Goal: Navigation & Orientation: Find specific page/section

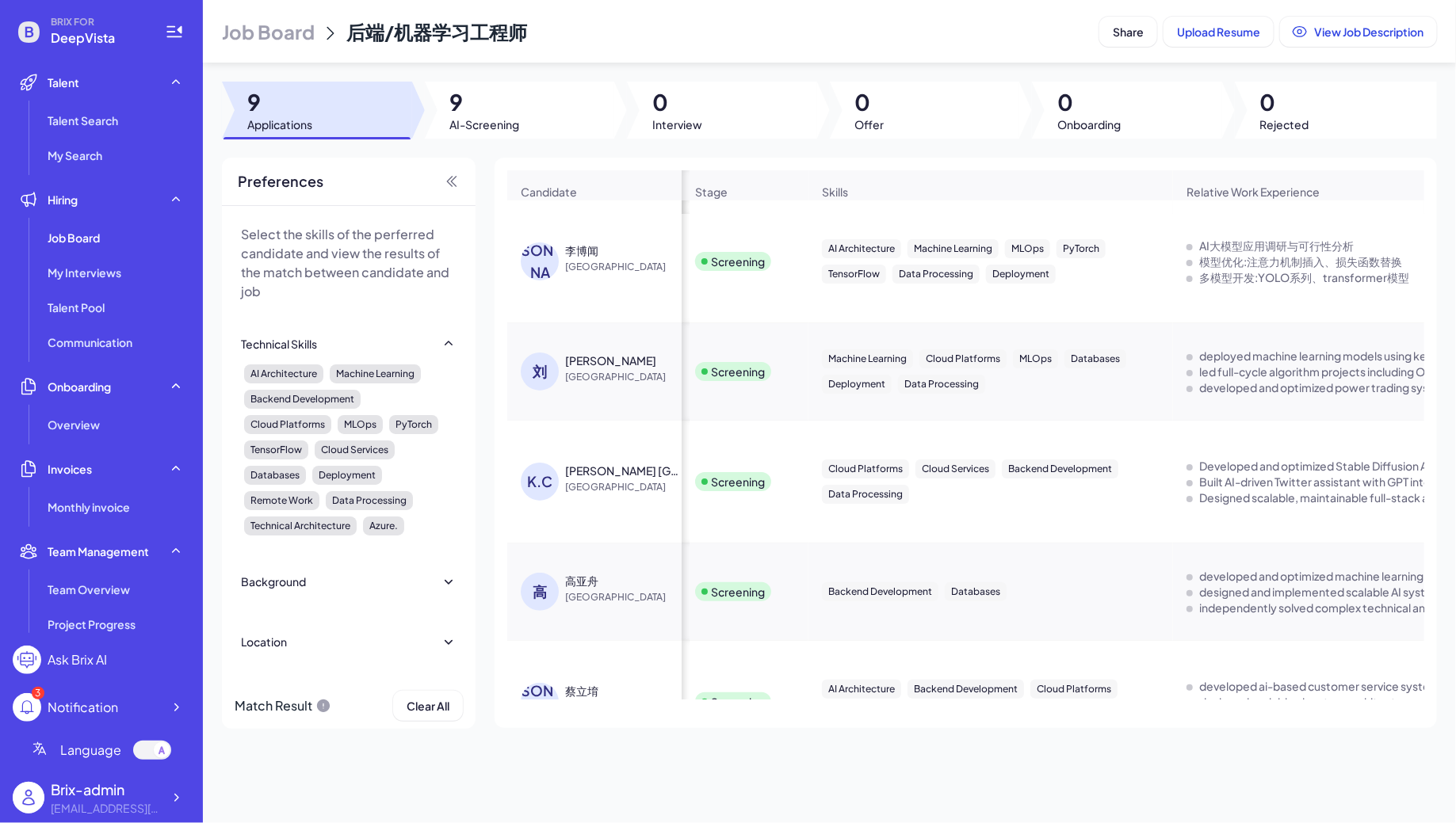
scroll to position [0, 1044]
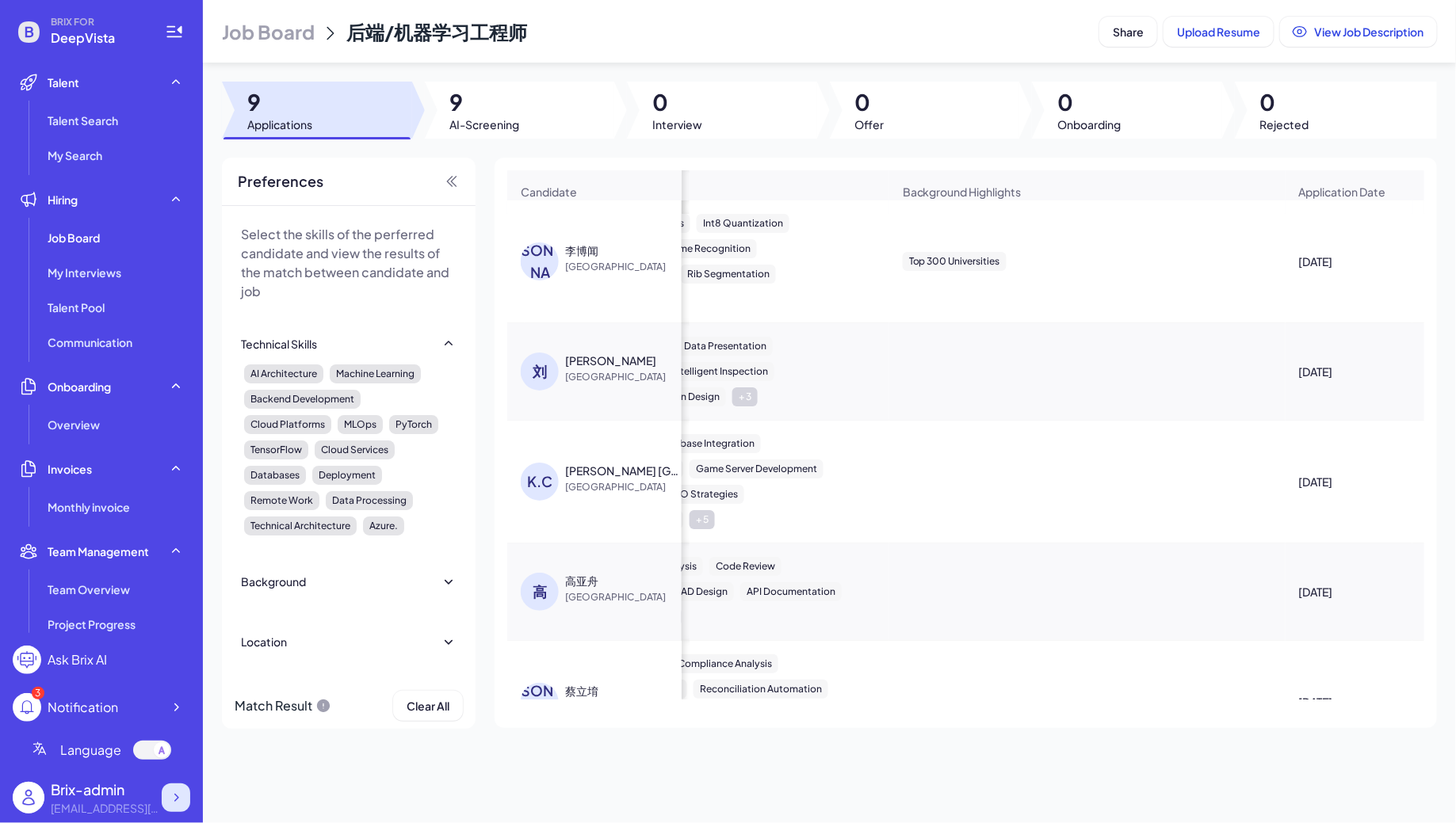
click at [184, 789] on div at bounding box center [175, 797] width 28 height 28
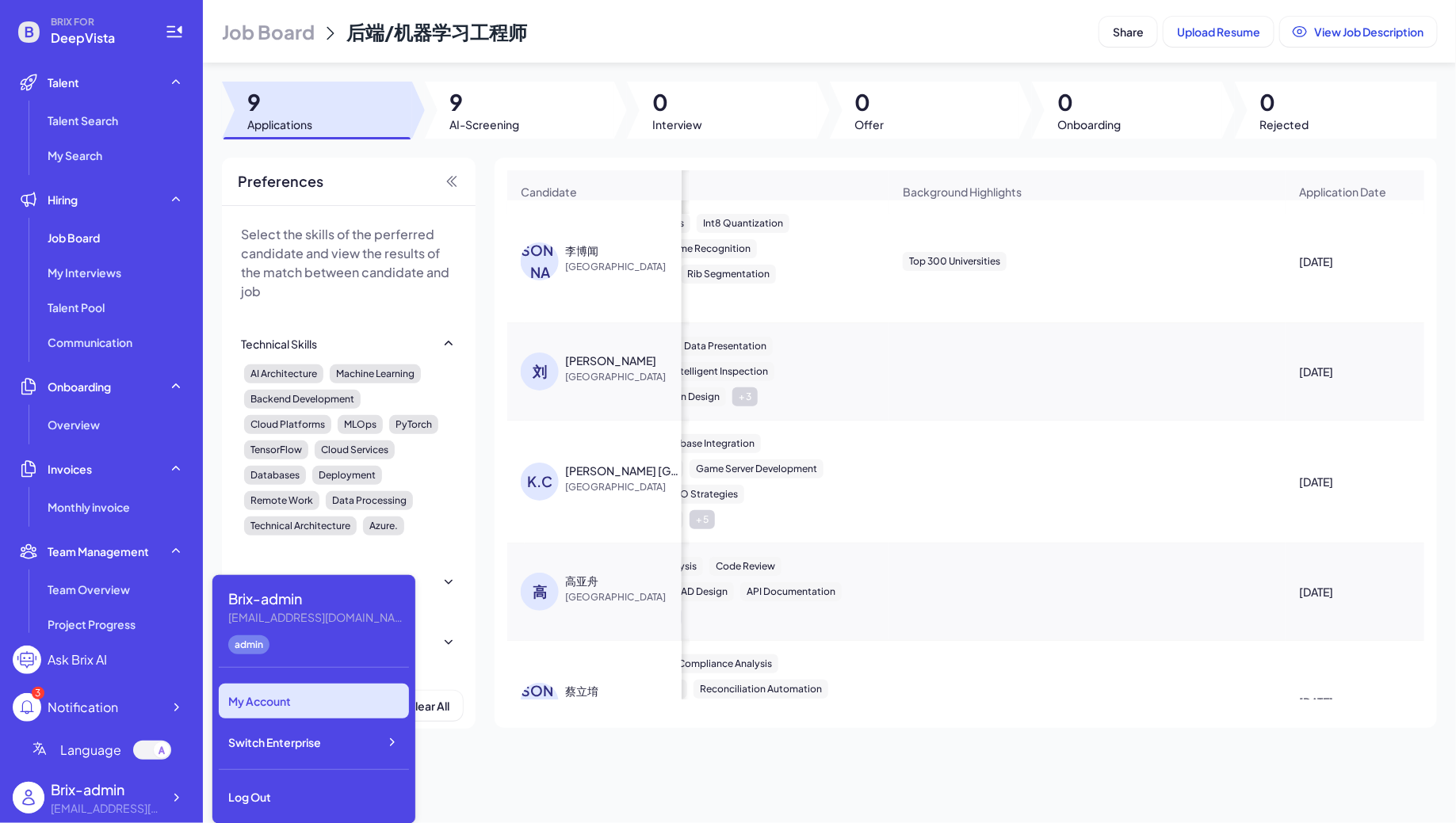
click at [332, 746] on div "Switch Enterprise" at bounding box center [314, 741] width 190 height 35
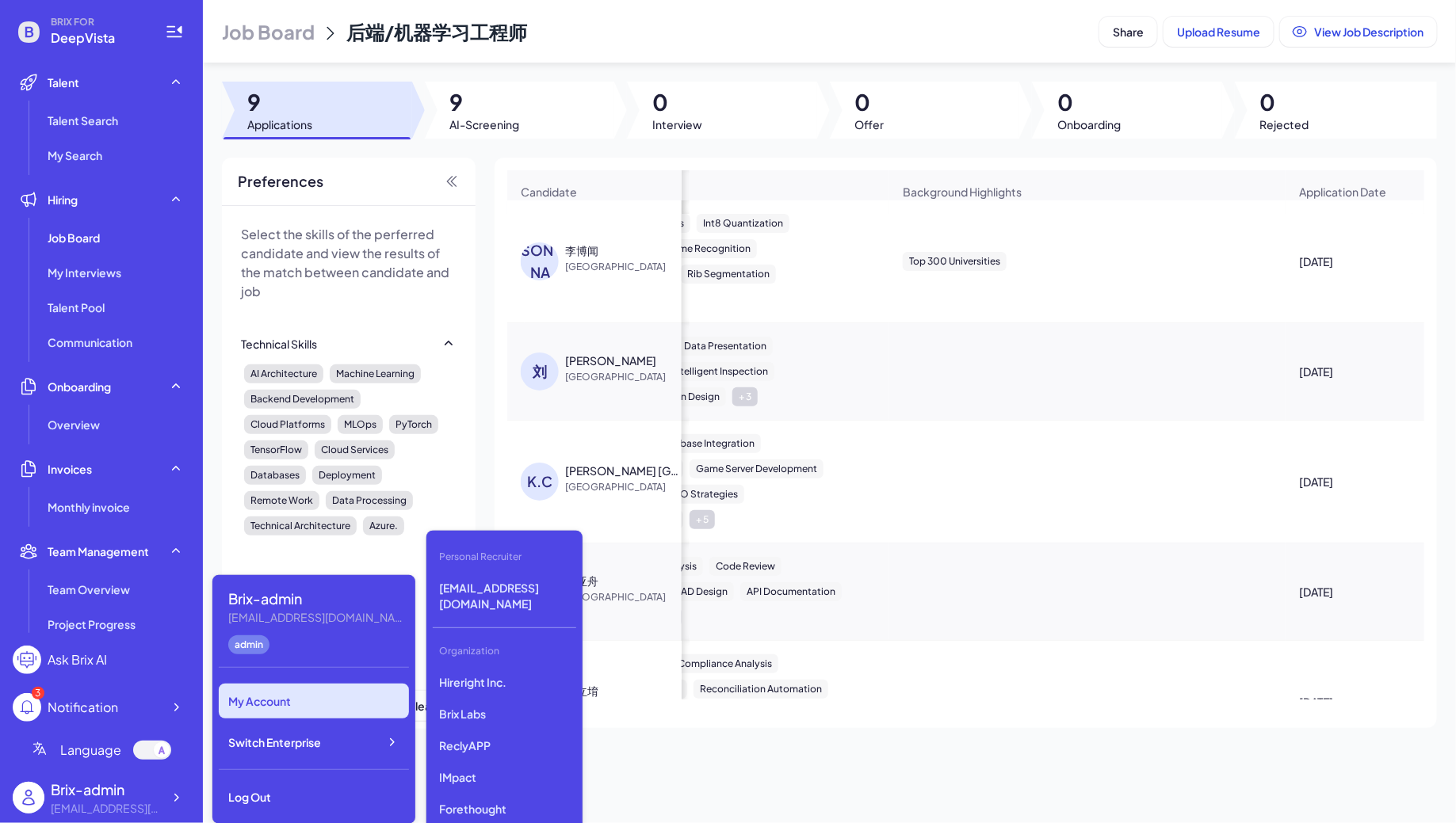
scroll to position [4052, 0]
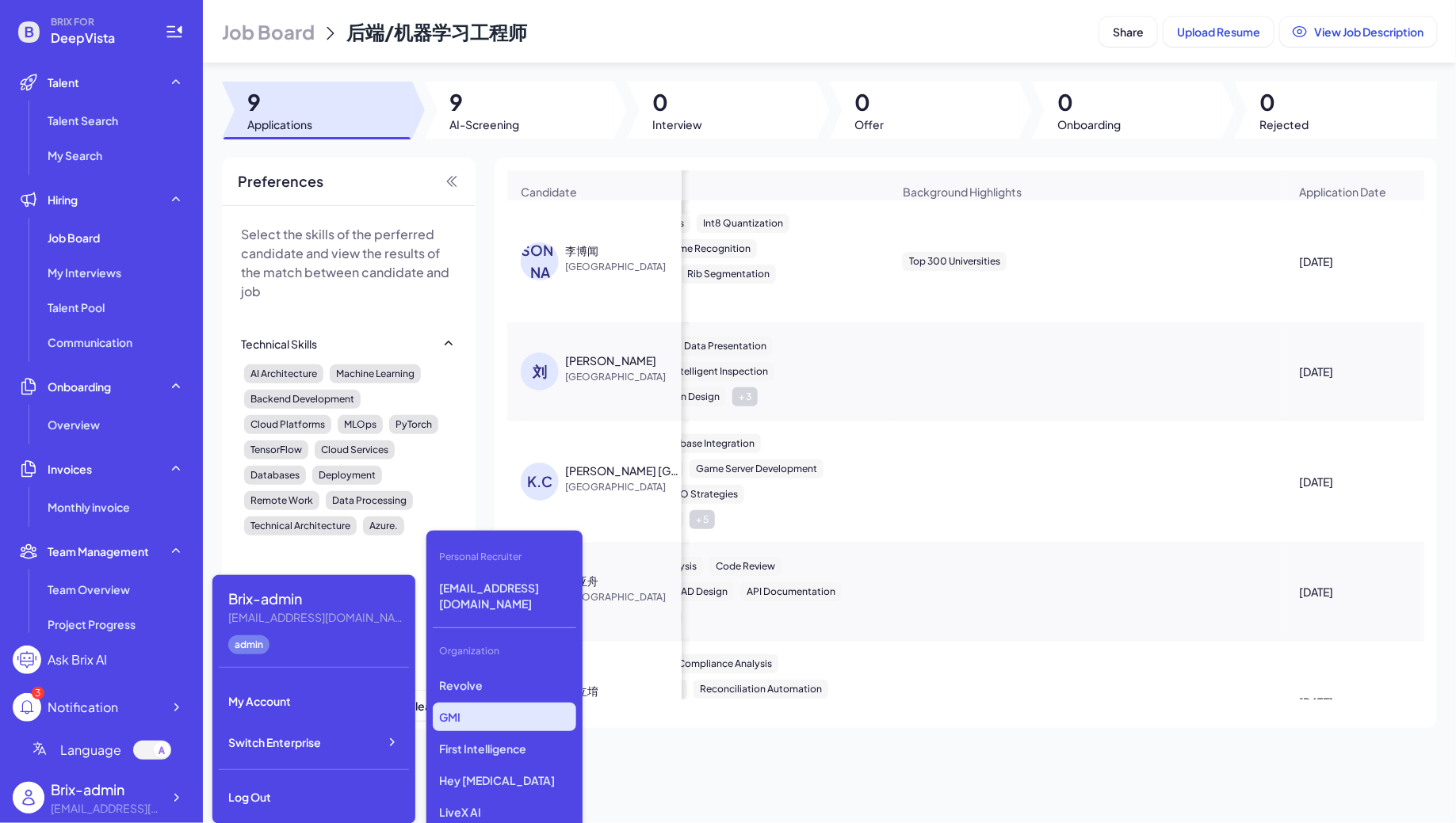
click at [482, 708] on p "GMI" at bounding box center [504, 717] width 143 height 28
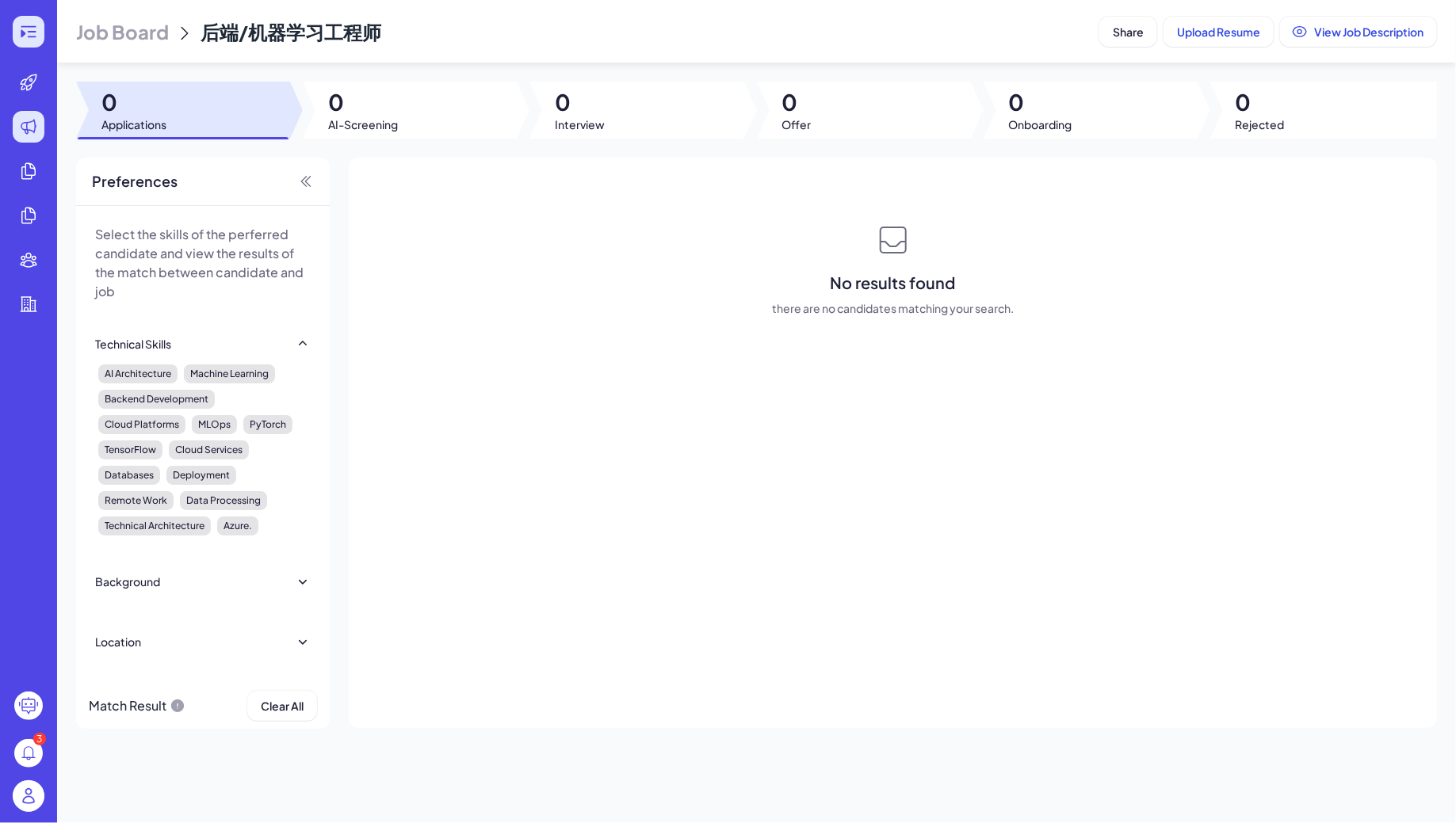
click at [29, 27] on icon at bounding box center [28, 31] width 19 height 19
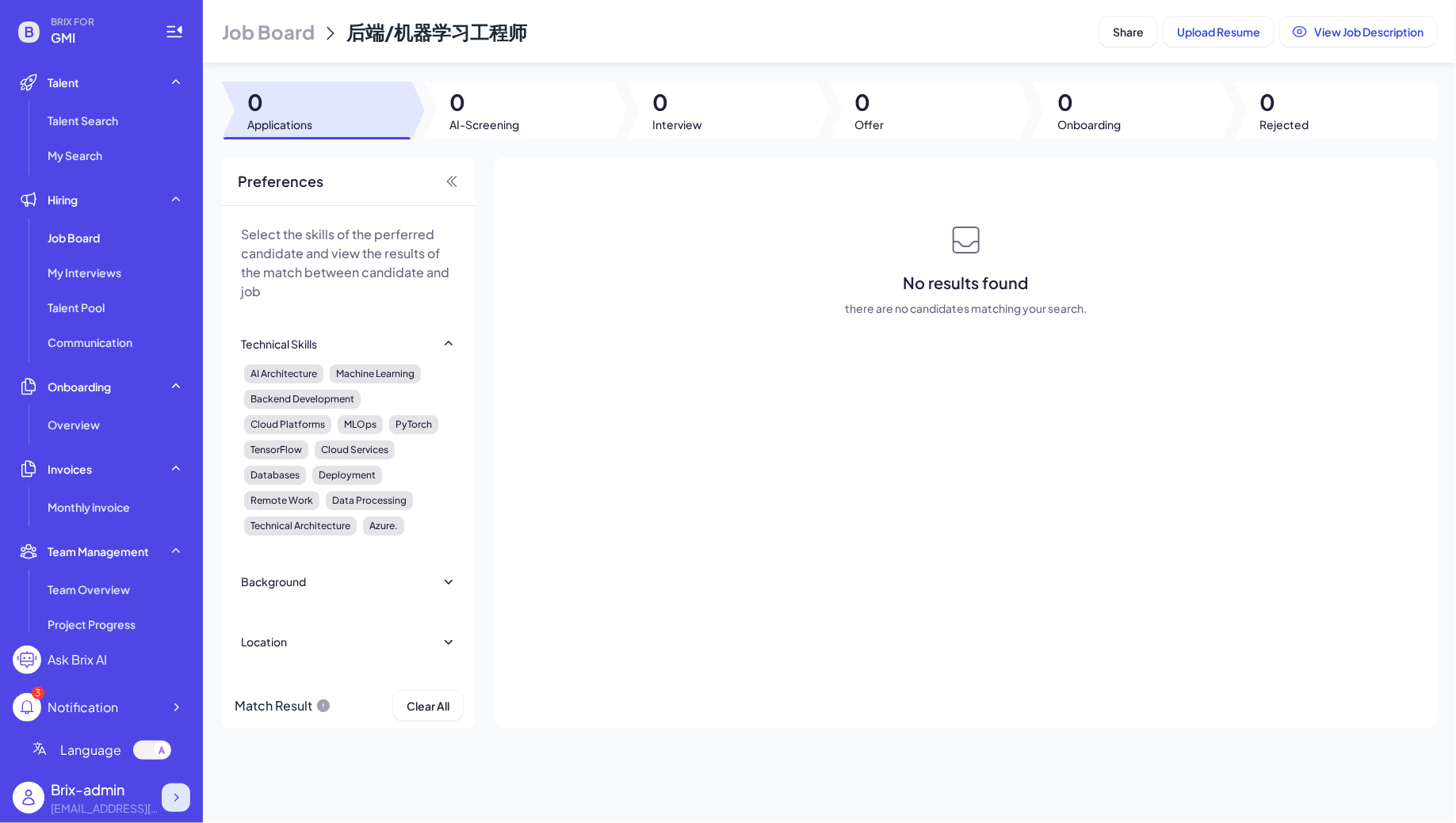
click at [179, 791] on icon at bounding box center [175, 797] width 16 height 16
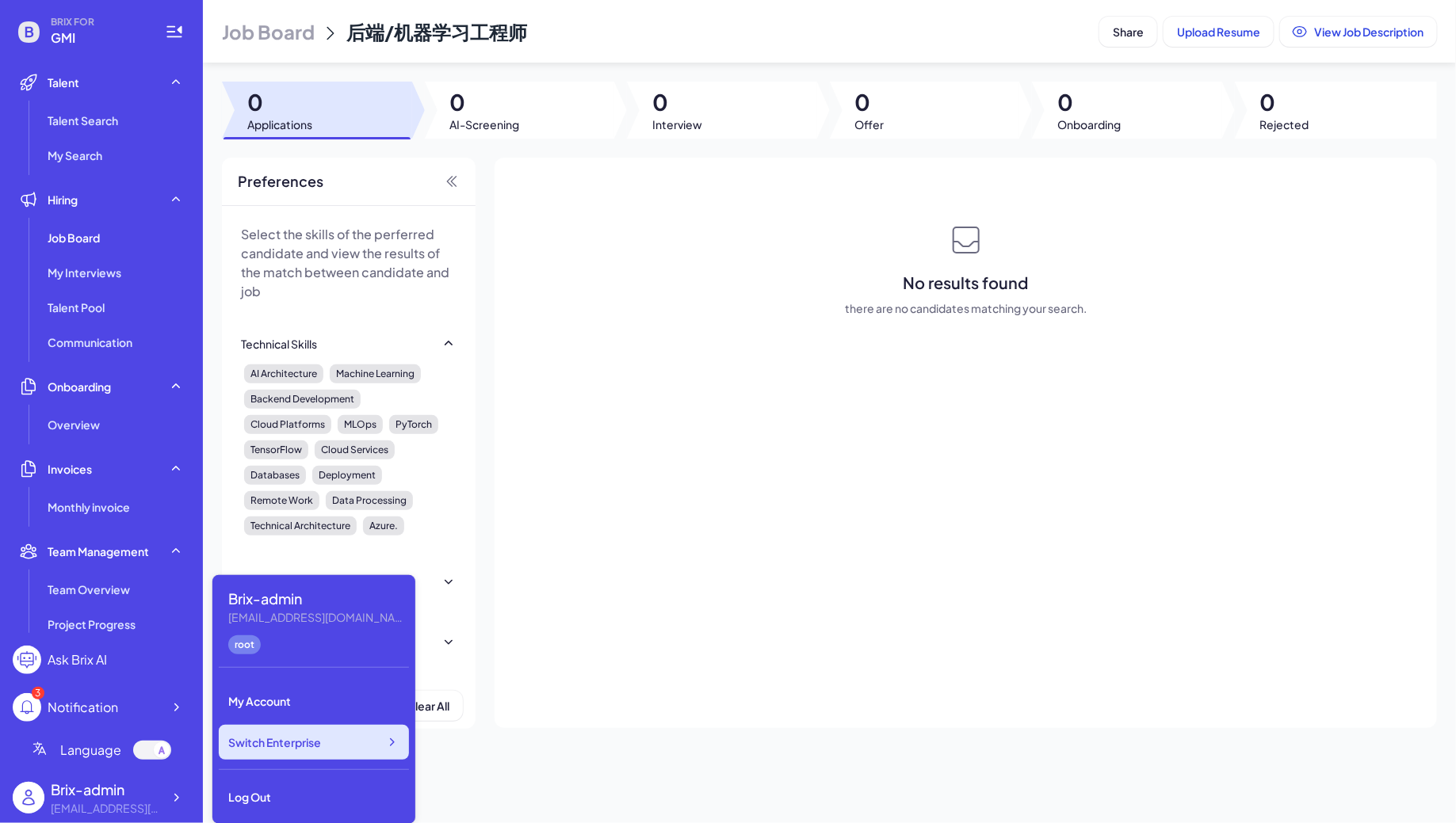
click at [328, 739] on div "Switch Enterprise" at bounding box center [314, 741] width 190 height 35
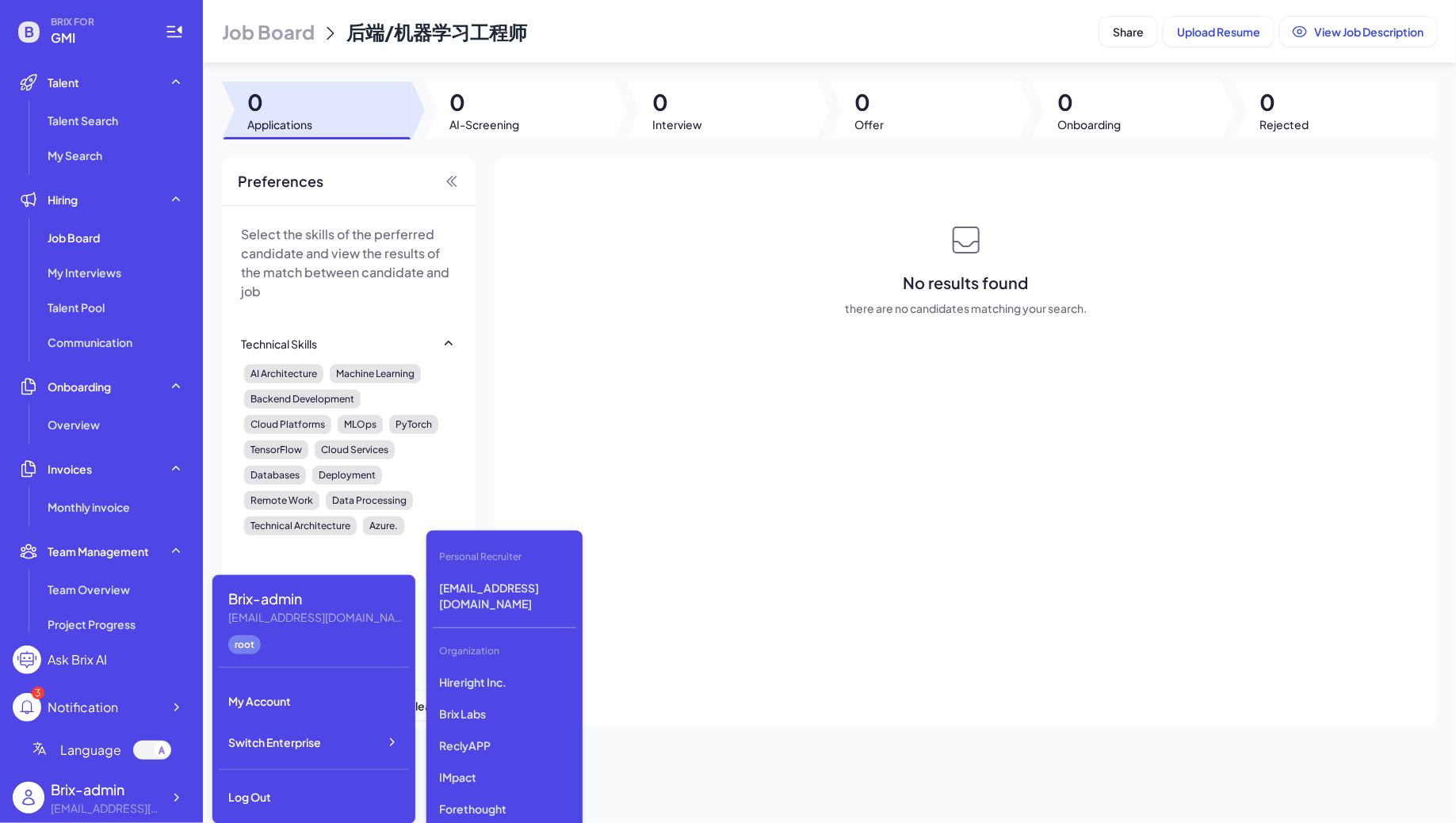
scroll to position [4052, 0]
click at [525, 734] on p "First Intelligence" at bounding box center [504, 748] width 143 height 28
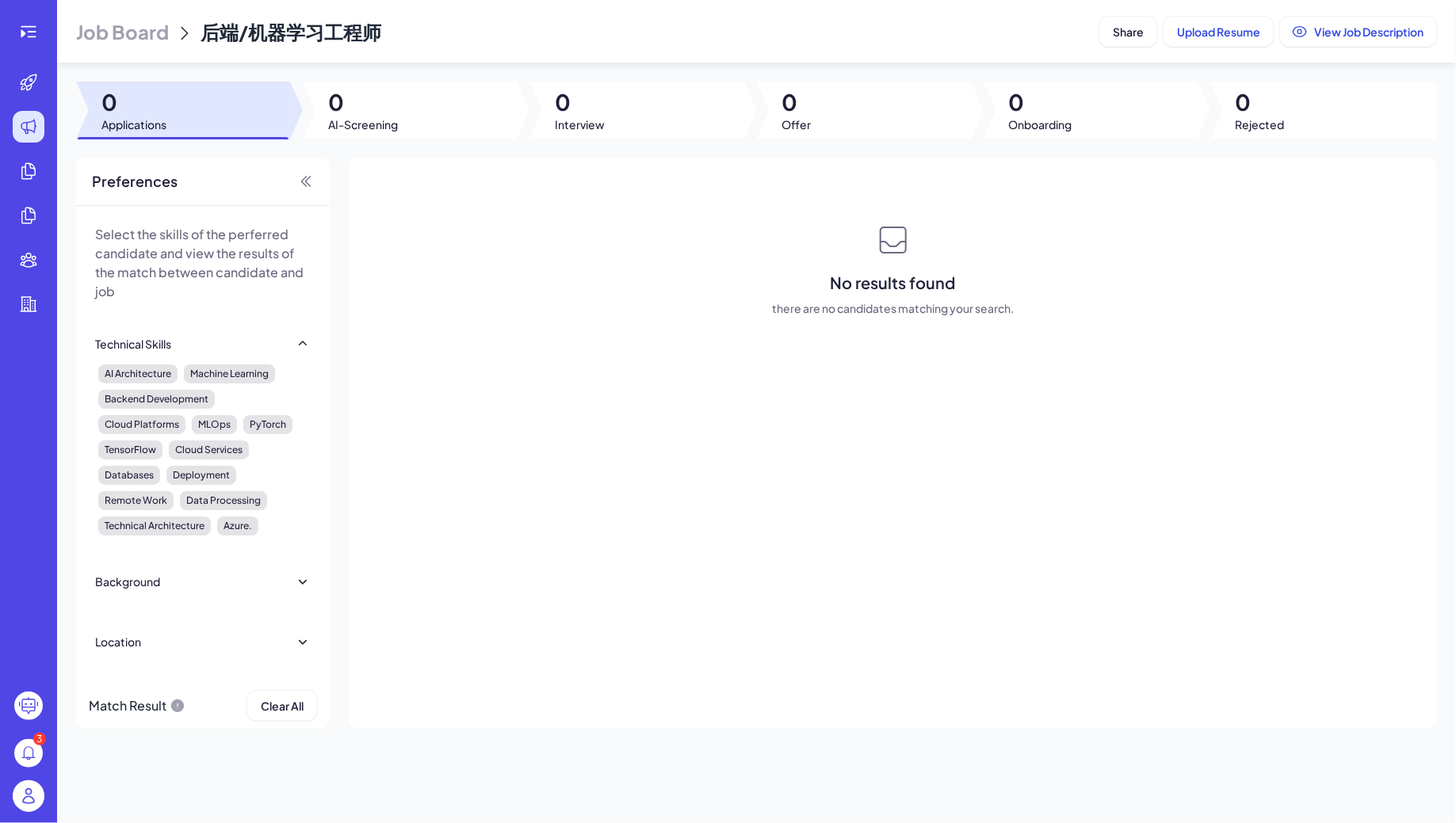
click at [142, 44] on header "Job Board 后端/机器学习工程师 Share Upload Resume View Job Description" at bounding box center [756, 31] width 1398 height 63
click at [136, 33] on span "Job Board" at bounding box center [122, 31] width 93 height 26
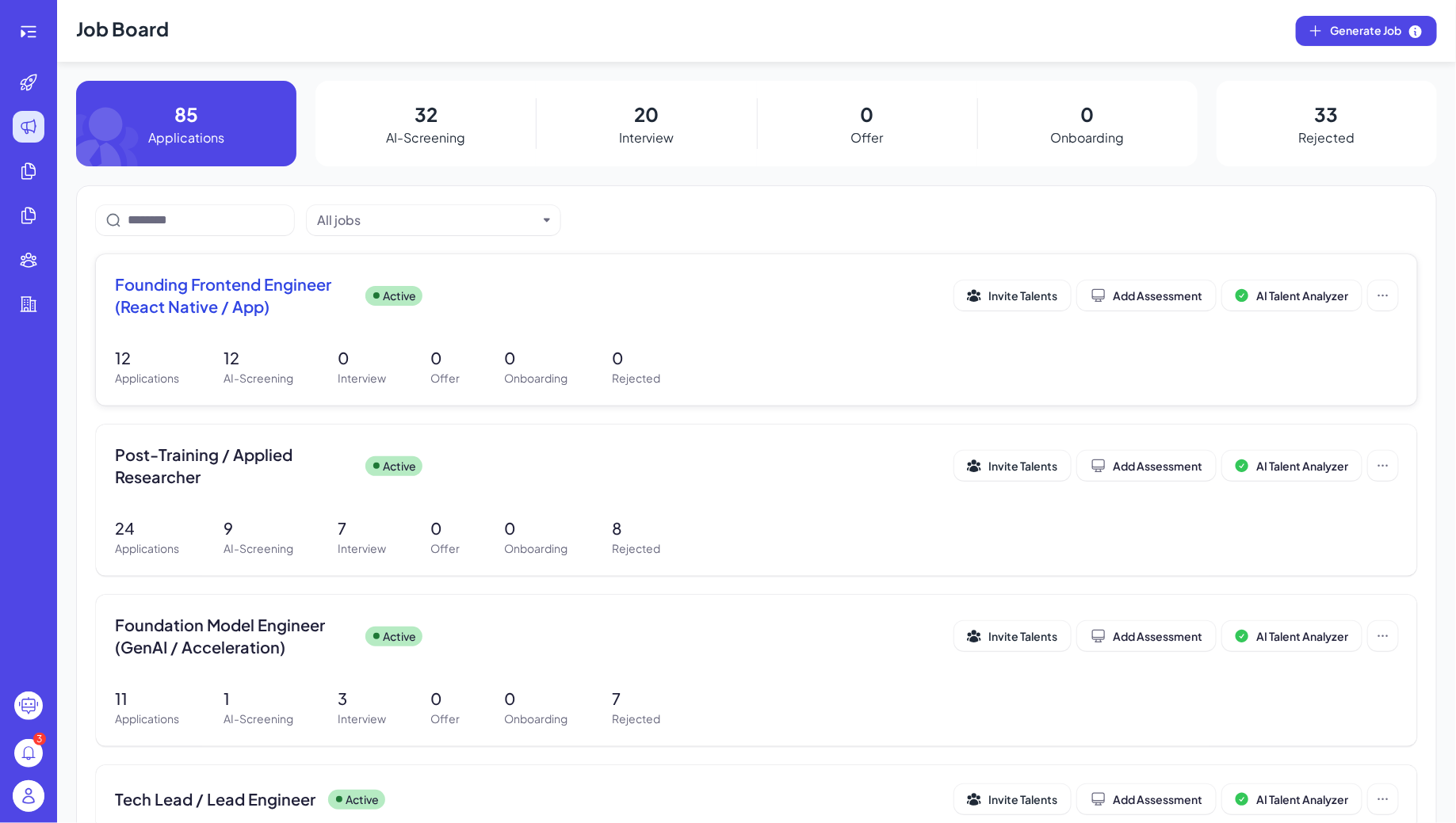
click at [342, 316] on span "Founding Frontend Engineer (React Native / App)" at bounding box center [233, 295] width 238 height 45
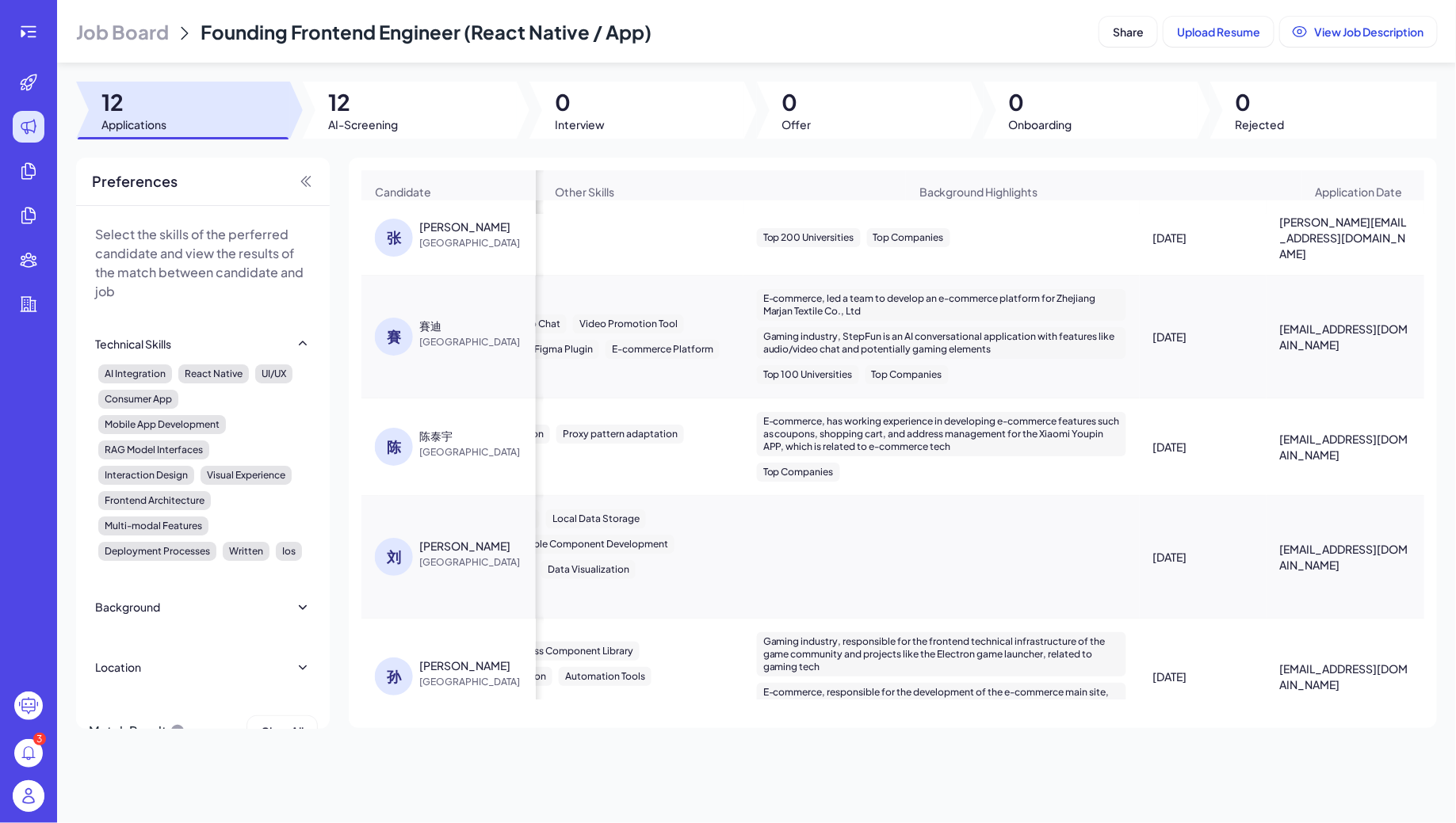
scroll to position [0, 1044]
